Goal: Understand process/instructions

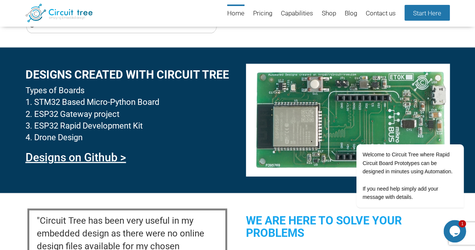
scroll to position [501, 0]
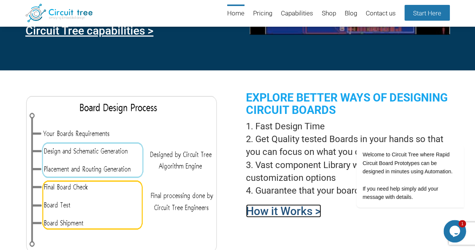
click at [299, 212] on link "How it Works >" at bounding box center [283, 210] width 75 height 13
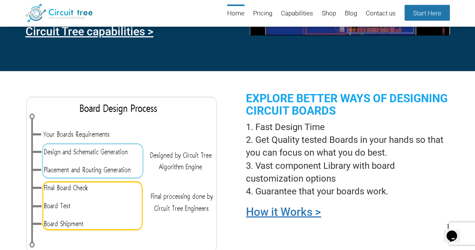
scroll to position [281, 0]
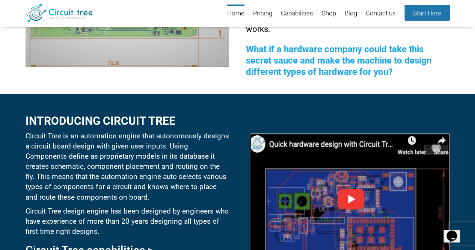
click at [350, 202] on img at bounding box center [350, 193] width 200 height 120
